Goal: Navigation & Orientation: Go to known website

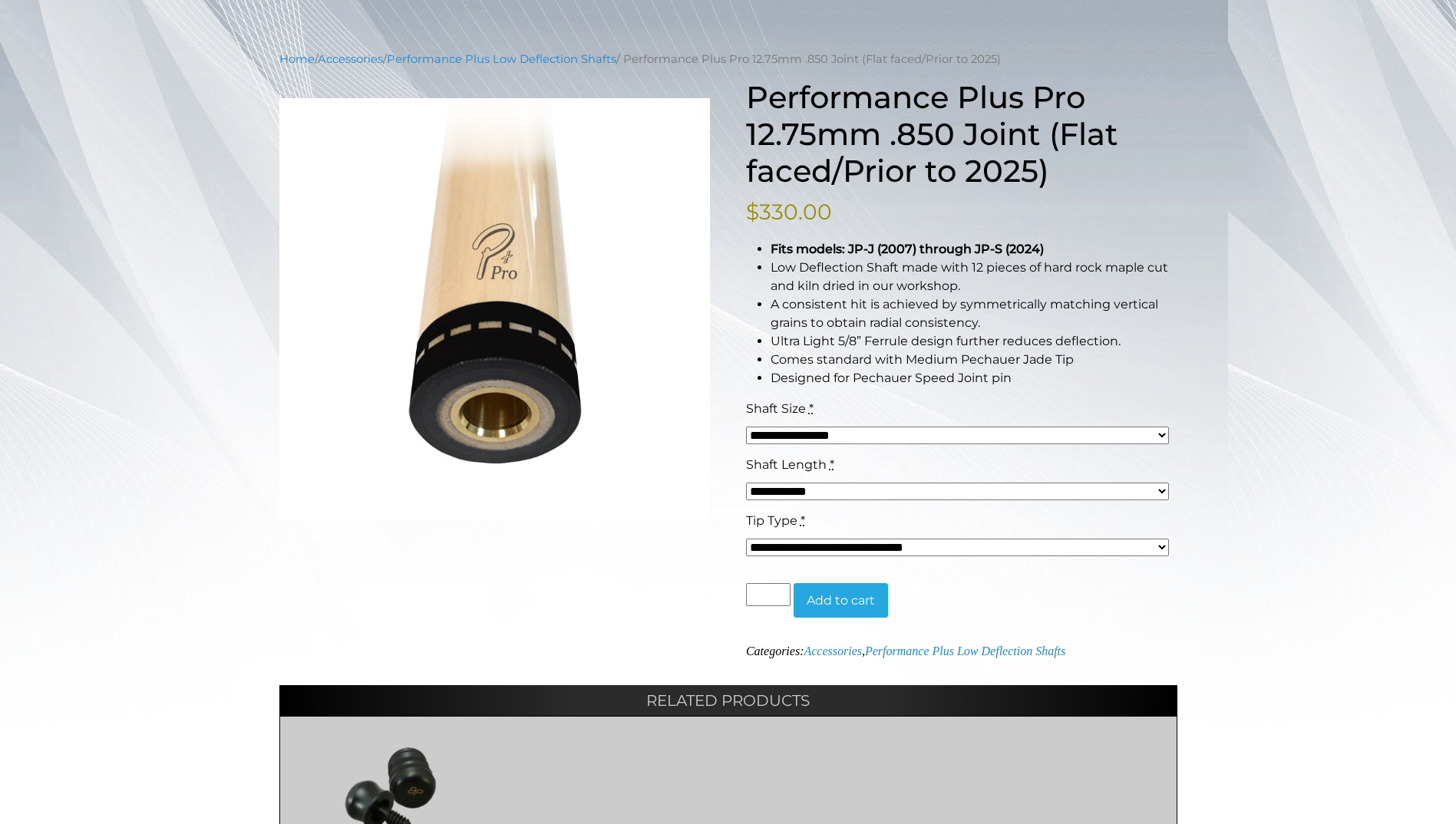
scroll to position [153, 0]
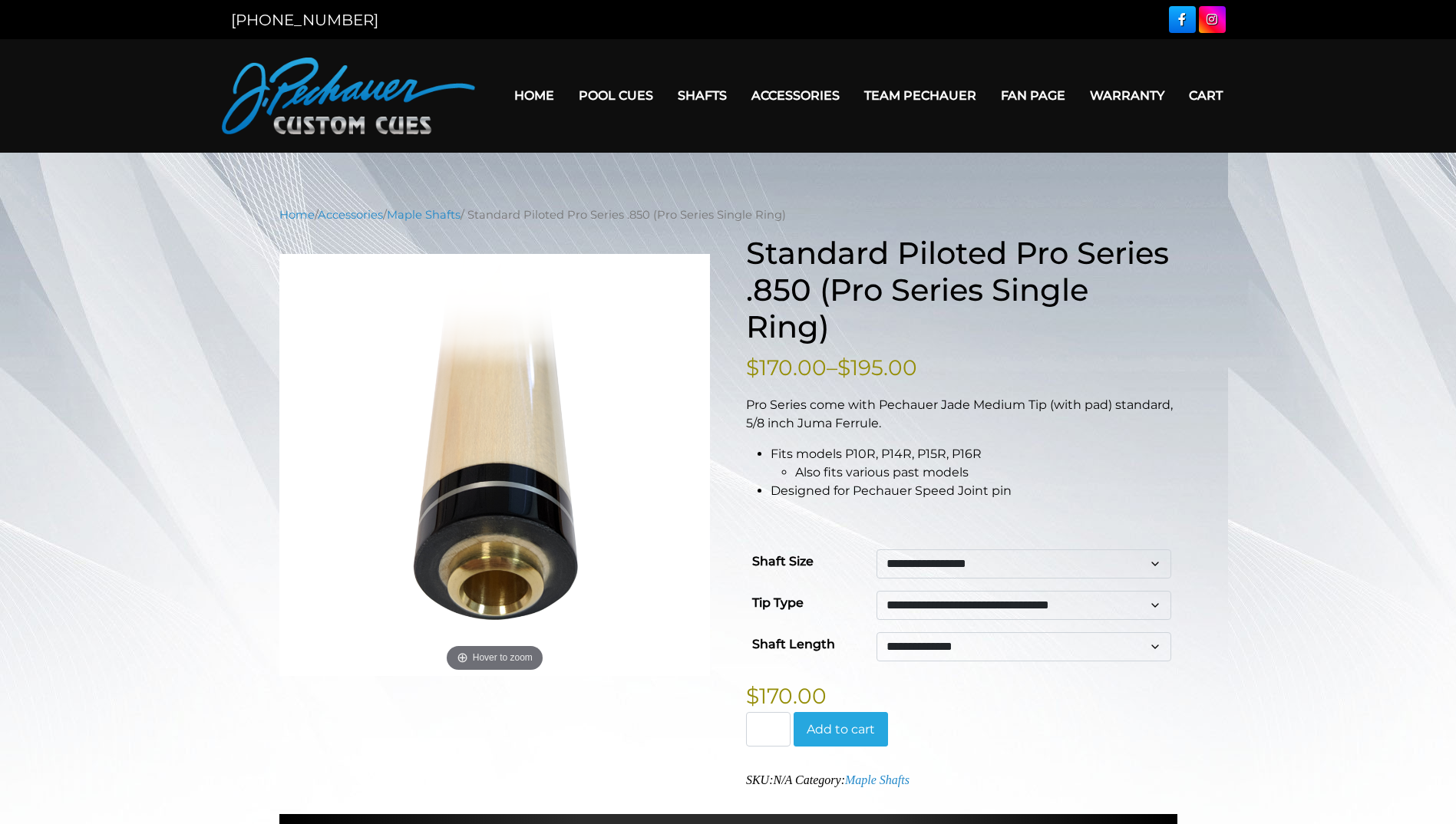
click at [544, 90] on link "Home" at bounding box center [534, 96] width 65 height 39
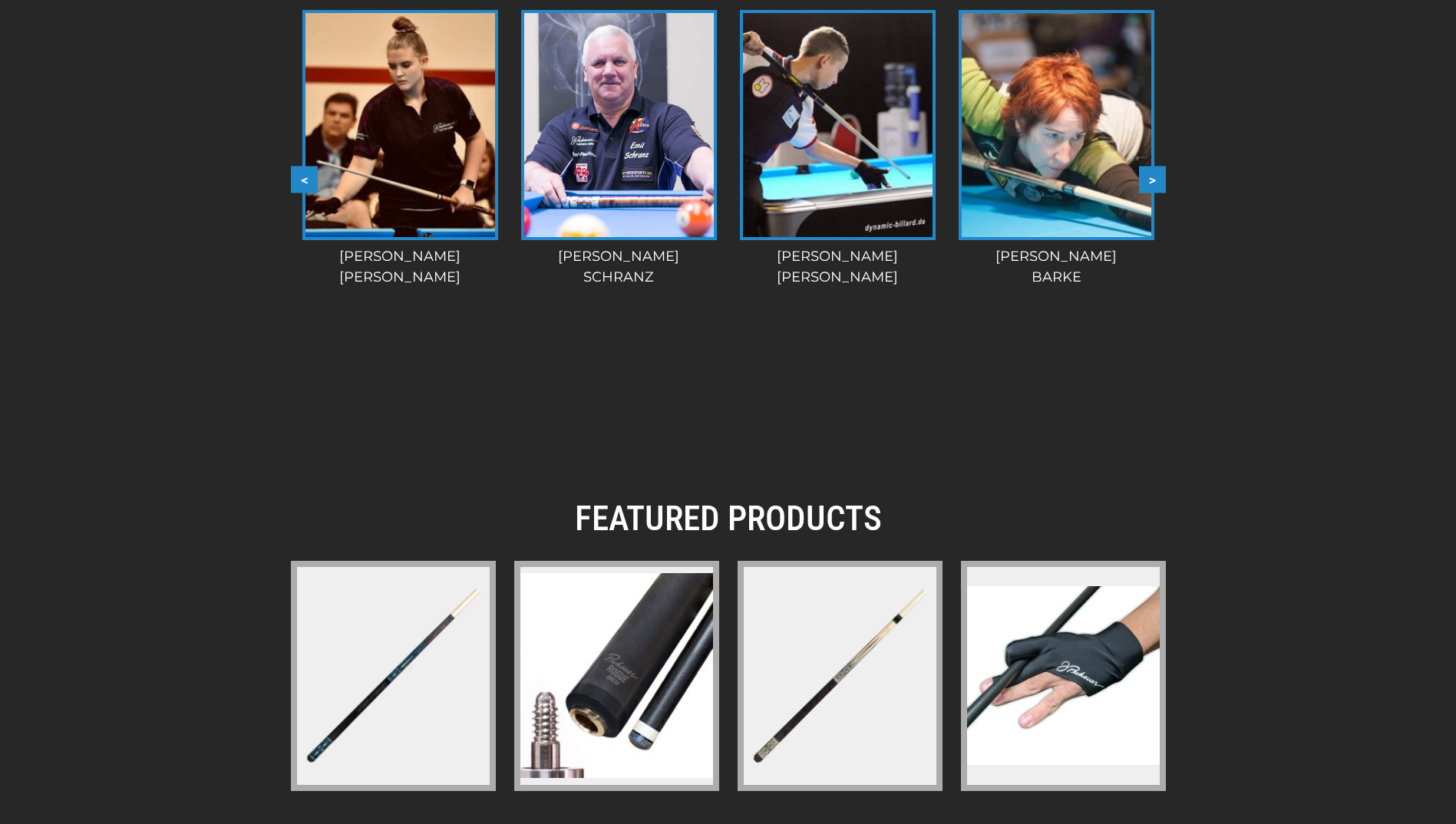
scroll to position [1716, 0]
